Goal: Task Accomplishment & Management: Complete application form

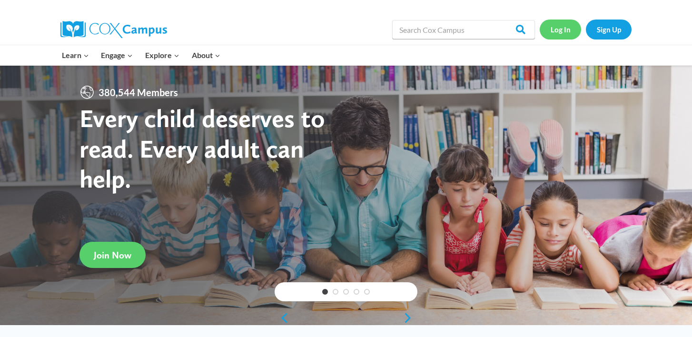
click at [561, 26] on link "Log In" at bounding box center [560, 30] width 41 height 20
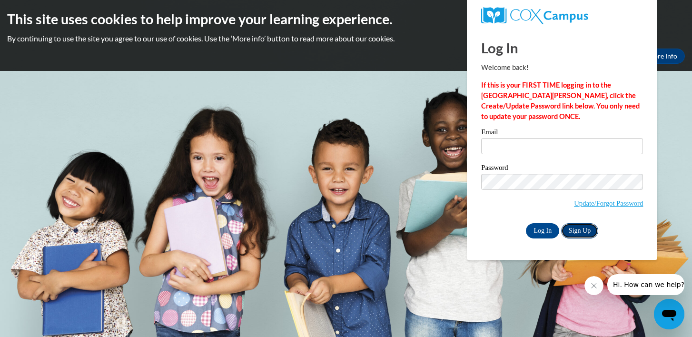
click at [581, 232] on link "Sign Up" at bounding box center [579, 230] width 37 height 15
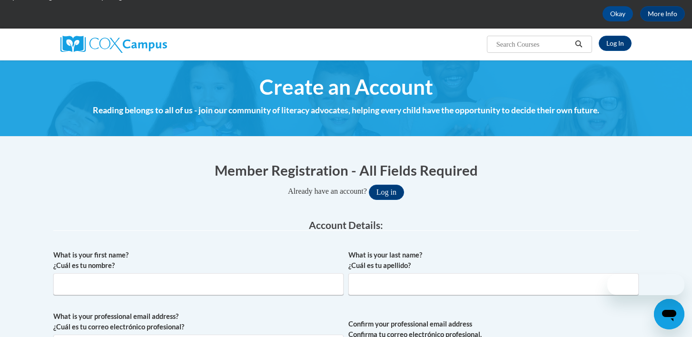
scroll to position [111, 0]
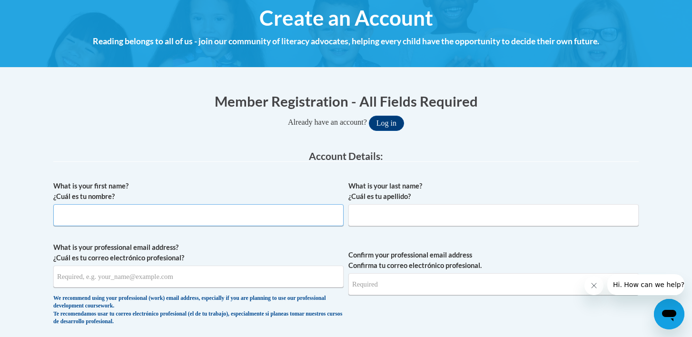
click at [260, 213] on input "What is your first name? ¿Cuál es tu nombre?" at bounding box center [198, 215] width 290 height 22
type input "[PERSON_NAME]"
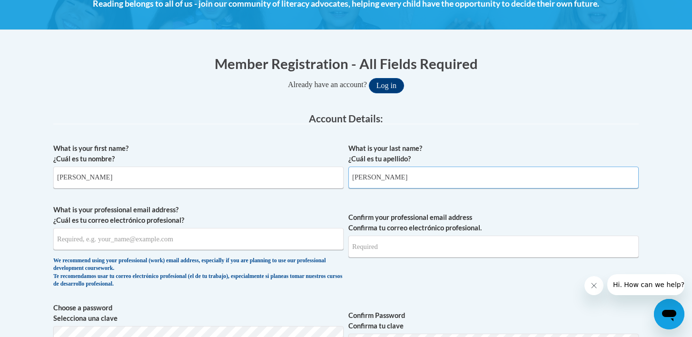
scroll to position [156, 0]
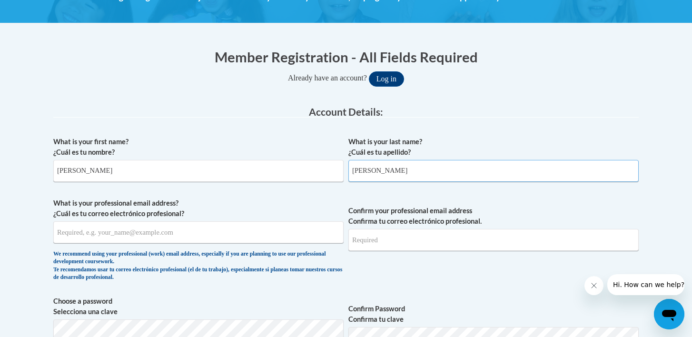
type input "[PERSON_NAME]"
click at [237, 231] on input "What is your professional email address? ¿Cuál es tu correo electrónico profesi…" at bounding box center [198, 232] width 290 height 22
type input "mriberdy@waukesha.k12.wi.us"
click at [398, 238] on input "Confirm your professional email address Confirma tu correo electrónico profesio…" at bounding box center [493, 240] width 290 height 22
click at [115, 236] on input "mriberdy@waukesha.k12.wi.us" at bounding box center [198, 232] width 290 height 22
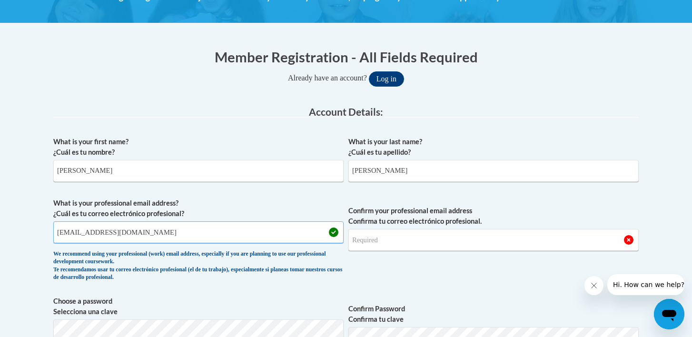
click at [115, 236] on input "mriberdy@waukesha.k12.wi.us" at bounding box center [198, 232] width 290 height 22
click at [393, 243] on input "Confirm your professional email address Confirma tu correo electrónico profesio…" at bounding box center [493, 240] width 290 height 22
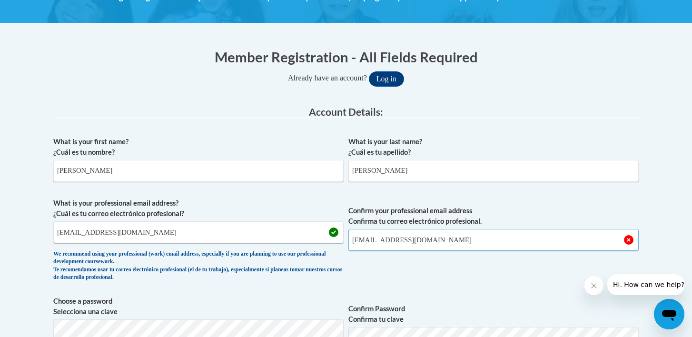
type input "mriberdy@waukesha.k12.wi.us"
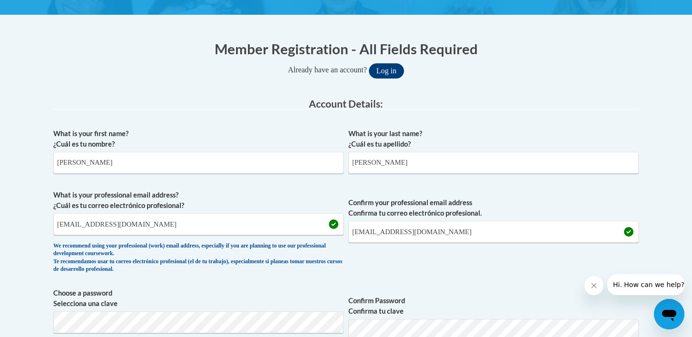
scroll to position [200, 0]
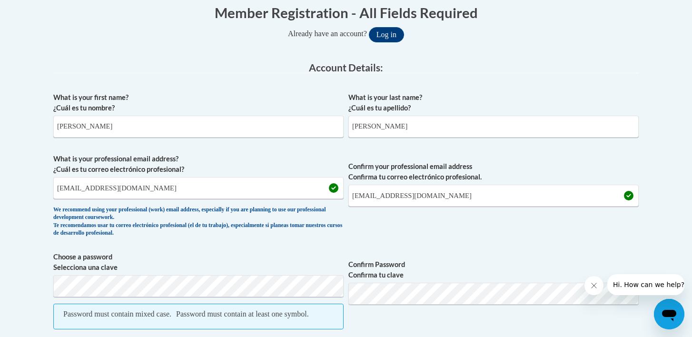
click at [390, 263] on label "Confirm Password Confirma tu clave" at bounding box center [493, 269] width 290 height 21
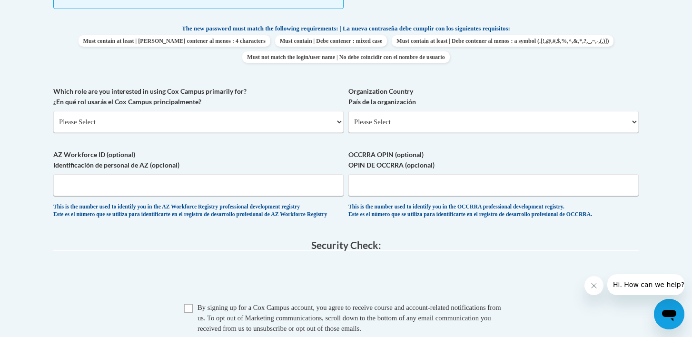
scroll to position [521, 0]
click at [149, 123] on select "Please Select College/University | Colegio/Universidad Community/Nonprofit Part…" at bounding box center [198, 121] width 290 height 22
select select "fbf2d438-af2f-41f8-98f1-81c410e29de3"
click at [53, 120] on select "Please Select College/University | Colegio/Universidad Community/Nonprofit Part…" at bounding box center [198, 121] width 290 height 22
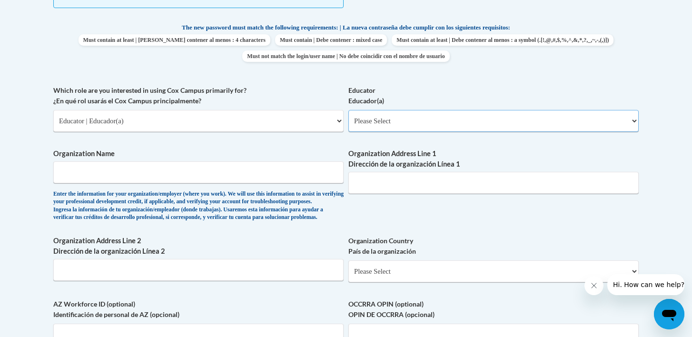
click at [404, 124] on select "Please Select Early Learning/Daycare Teacher/Family Home Care Provider | Maestr…" at bounding box center [493, 121] width 290 height 22
select select "8e40623d-54d0-45cd-9f92-5df65cd3f8cf"
click at [348, 120] on select "Please Select Early Learning/Daycare Teacher/Family Home Care Provider | Maestr…" at bounding box center [493, 121] width 290 height 22
click at [212, 183] on input "Organization Name" at bounding box center [198, 172] width 290 height 22
type input "Bethesda Elementary School"
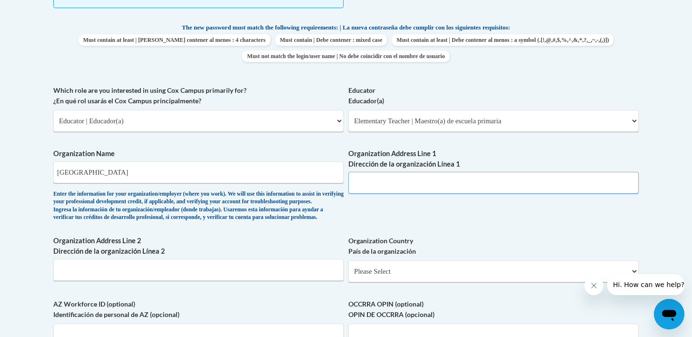
click at [416, 194] on input "Organization Address Line 1 Dirección de la organización Línea 1" at bounding box center [493, 183] width 290 height 22
paste input "730 S University Dr, Waukesha, WI 53188"
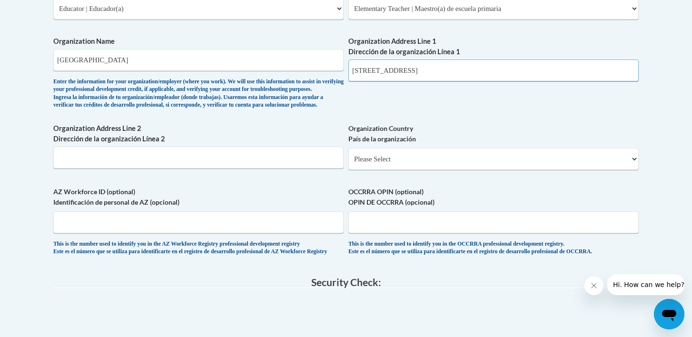
scroll to position [635, 0]
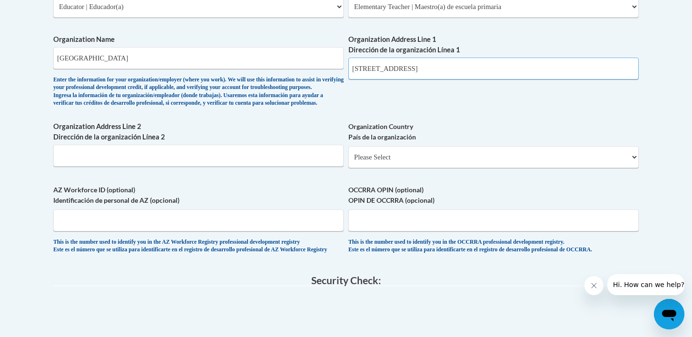
type input "730 S University Dr, Waukesha, WI 53188"
click at [423, 168] on select "Please Select United States | Estados Unidos Outside of the United States | Fue…" at bounding box center [493, 157] width 290 height 22
select select "ad49bcad-a171-4b2e-b99c-48b446064914"
click at [348, 168] on select "Please Select United States | Estados Unidos Outside of the United States | Fue…" at bounding box center [493, 157] width 290 height 22
select select
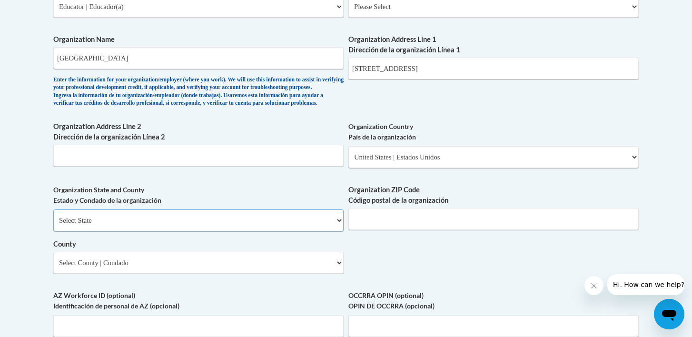
click at [221, 231] on select "Select State Alabama Alaska Arizona Arkansas California Colorado Connecticut De…" at bounding box center [198, 220] width 290 height 22
select select "Wisconsin"
click at [53, 231] on select "Select State Alabama Alaska Arizona Arkansas California Colorado Connecticut De…" at bounding box center [198, 220] width 290 height 22
click at [375, 230] on input "Organization ZIP Code Código postal de la organización" at bounding box center [493, 219] width 290 height 22
click at [479, 79] on input "730 S University Dr, Waukesha, WI 53188" at bounding box center [493, 69] width 290 height 22
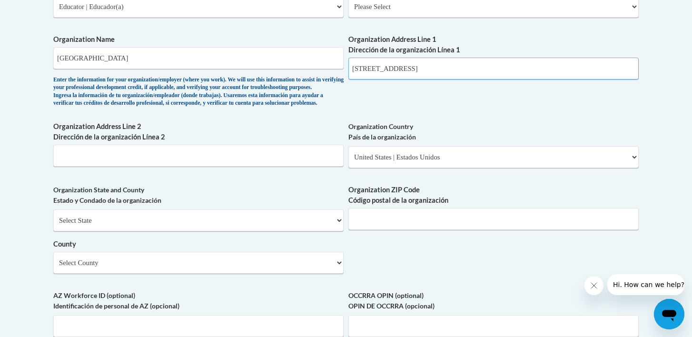
click at [479, 79] on input "730 S University Dr, Waukesha, WI 53188" at bounding box center [493, 69] width 290 height 22
click at [382, 230] on input "Organization ZIP Code Código postal de la organización" at bounding box center [493, 219] width 290 height 22
paste input "53188"
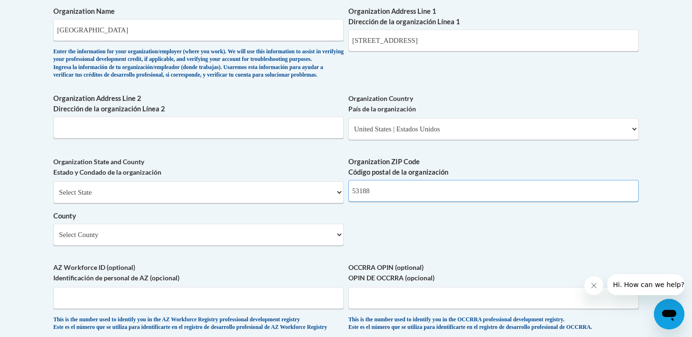
scroll to position [665, 0]
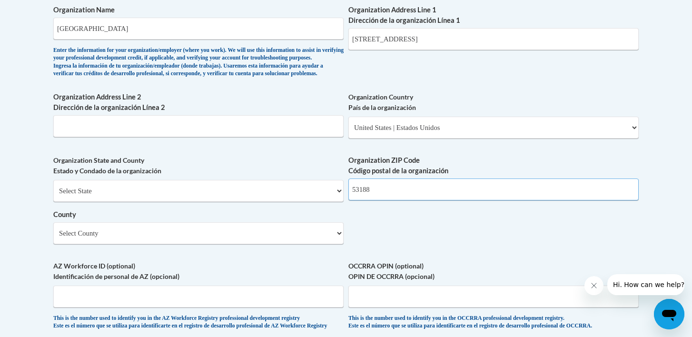
type input "53188"
click at [496, 44] on input "730 S University Dr, Waukesha, WI 53188" at bounding box center [493, 39] width 290 height 22
click at [494, 44] on input "730 S University Dr, Waukesha, WI 53188" at bounding box center [493, 39] width 290 height 22
click at [494, 47] on input "730 S University Dr, Waukesha, WI 53188" at bounding box center [493, 39] width 290 height 22
type input "730 S University Dr"
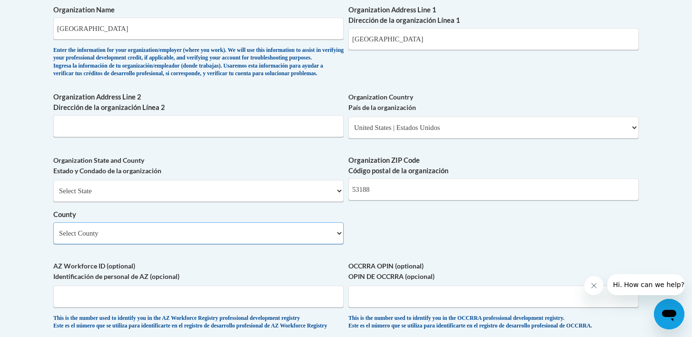
click at [253, 244] on select "Select County Adams Ashland Barron Bayfield Brown Buffalo Burnett Calumet Chipp…" at bounding box center [198, 233] width 290 height 22
select select "Waukesha"
click at [53, 244] on select "Select County Adams Ashland Barron Bayfield Brown Buffalo Burnett Calumet Chipp…" at bounding box center [198, 233] width 290 height 22
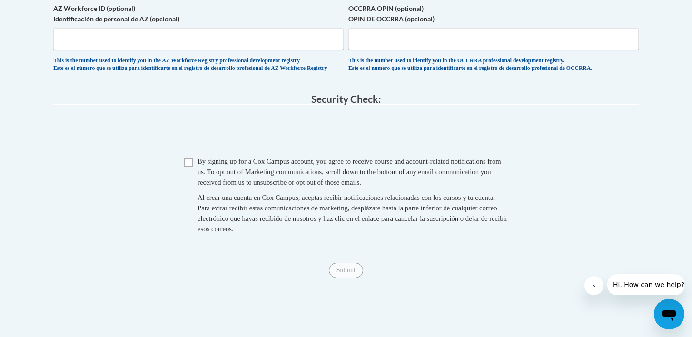
scroll to position [921, 0]
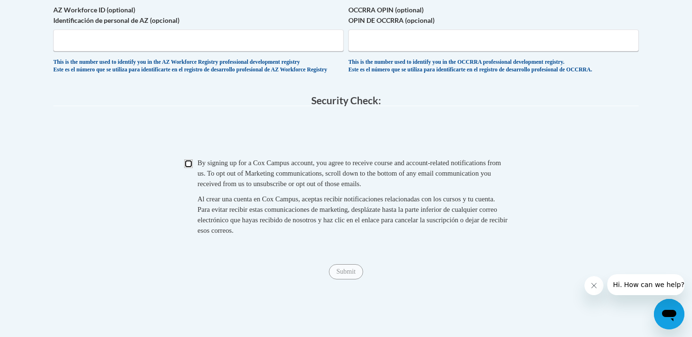
click at [192, 168] on input "Checkbox" at bounding box center [188, 163] width 9 height 9
checkbox input "true"
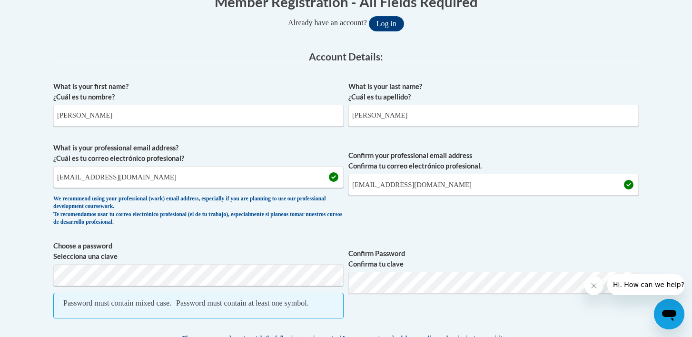
scroll to position [220, 0]
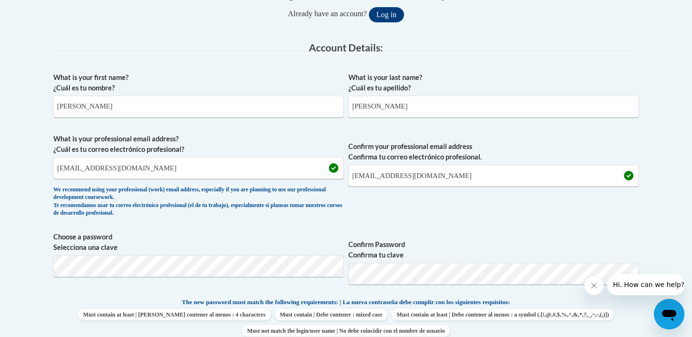
click at [456, 199] on span "Confirm your professional email address Confirma tu correo electrónico profesio…" at bounding box center [493, 178] width 290 height 88
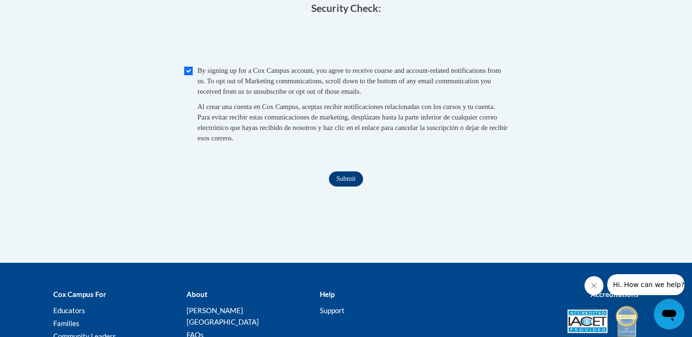
scroll to position [990, 0]
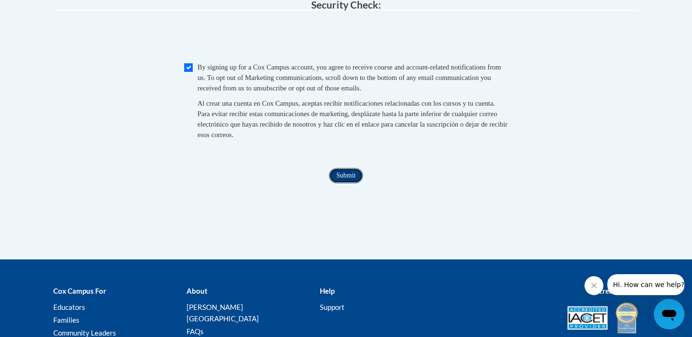
click at [351, 183] on input "Submit" at bounding box center [346, 175] width 34 height 15
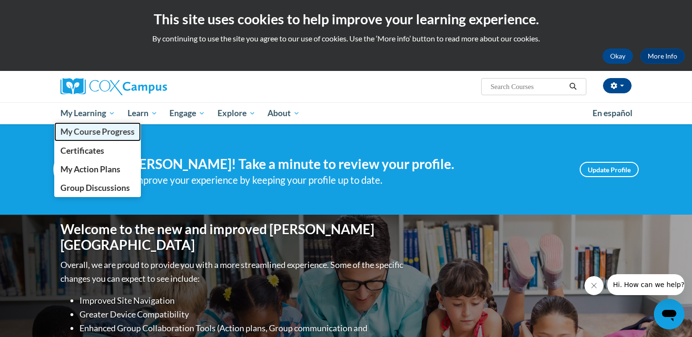
click at [107, 130] on span "My Course Progress" at bounding box center [97, 132] width 74 height 10
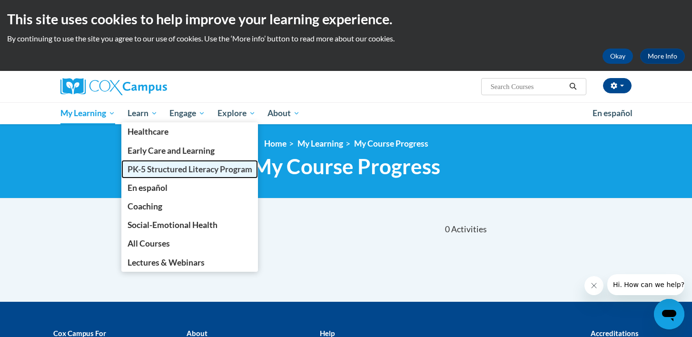
click at [160, 168] on span "PK-5 Structured Literacy Program" at bounding box center [190, 169] width 125 height 10
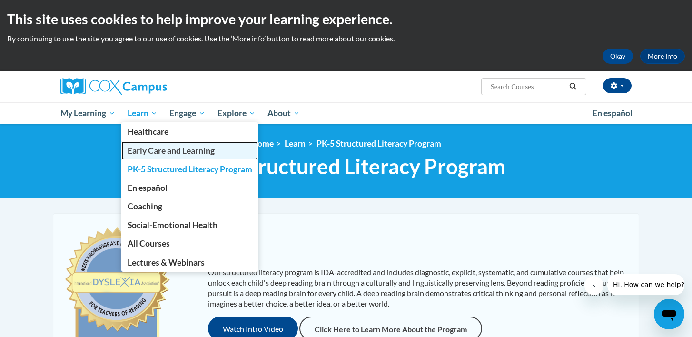
click at [151, 151] on span "Early Care and Learning" at bounding box center [171, 151] width 87 height 10
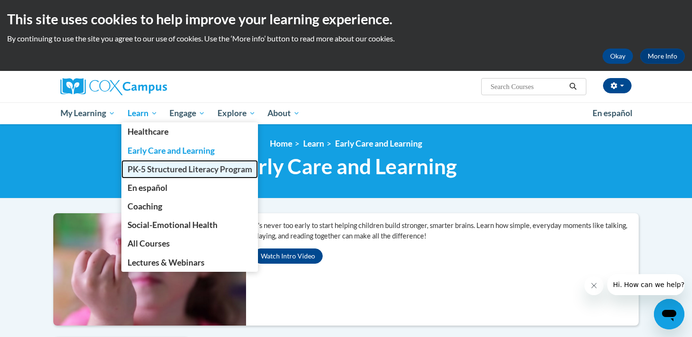
click at [161, 172] on span "PK-5 Structured Literacy Program" at bounding box center [190, 169] width 125 height 10
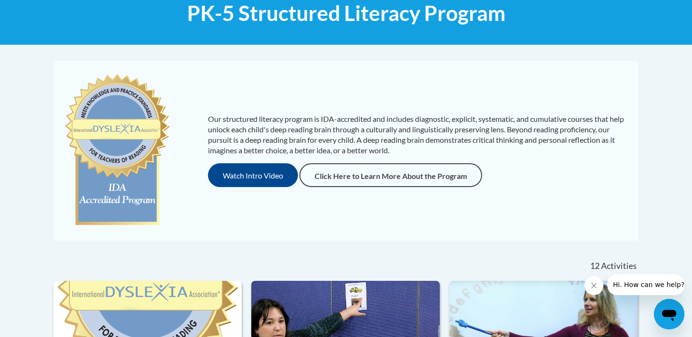
scroll to position [144, 0]
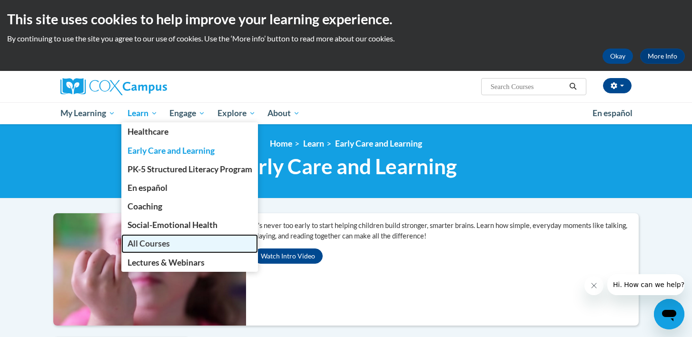
click at [165, 246] on span "All Courses" at bounding box center [149, 243] width 42 height 10
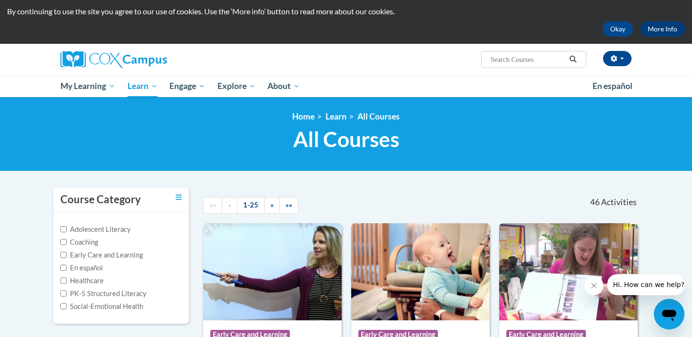
scroll to position [24, 0]
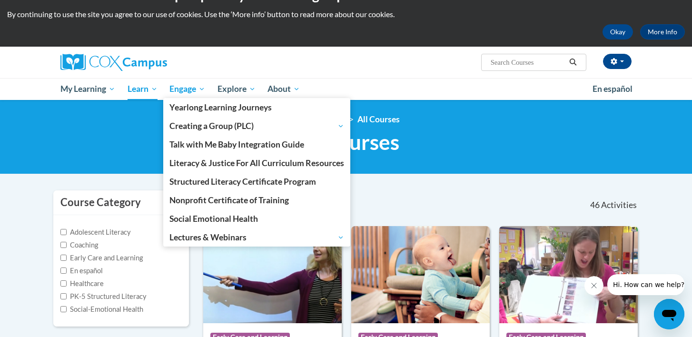
click at [194, 85] on span "Engage" at bounding box center [187, 88] width 36 height 11
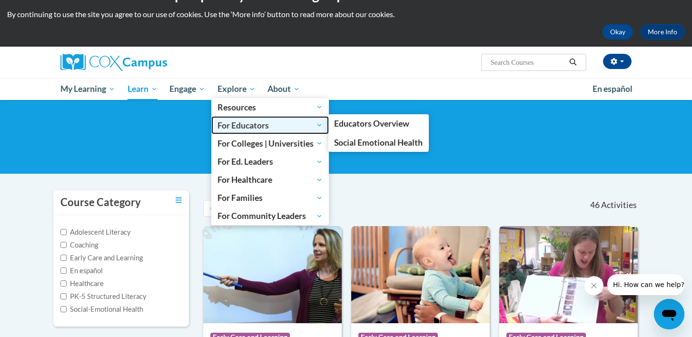
click at [314, 125] on span "For Educators" at bounding box center [269, 124] width 105 height 11
